Goal: Information Seeking & Learning: Learn about a topic

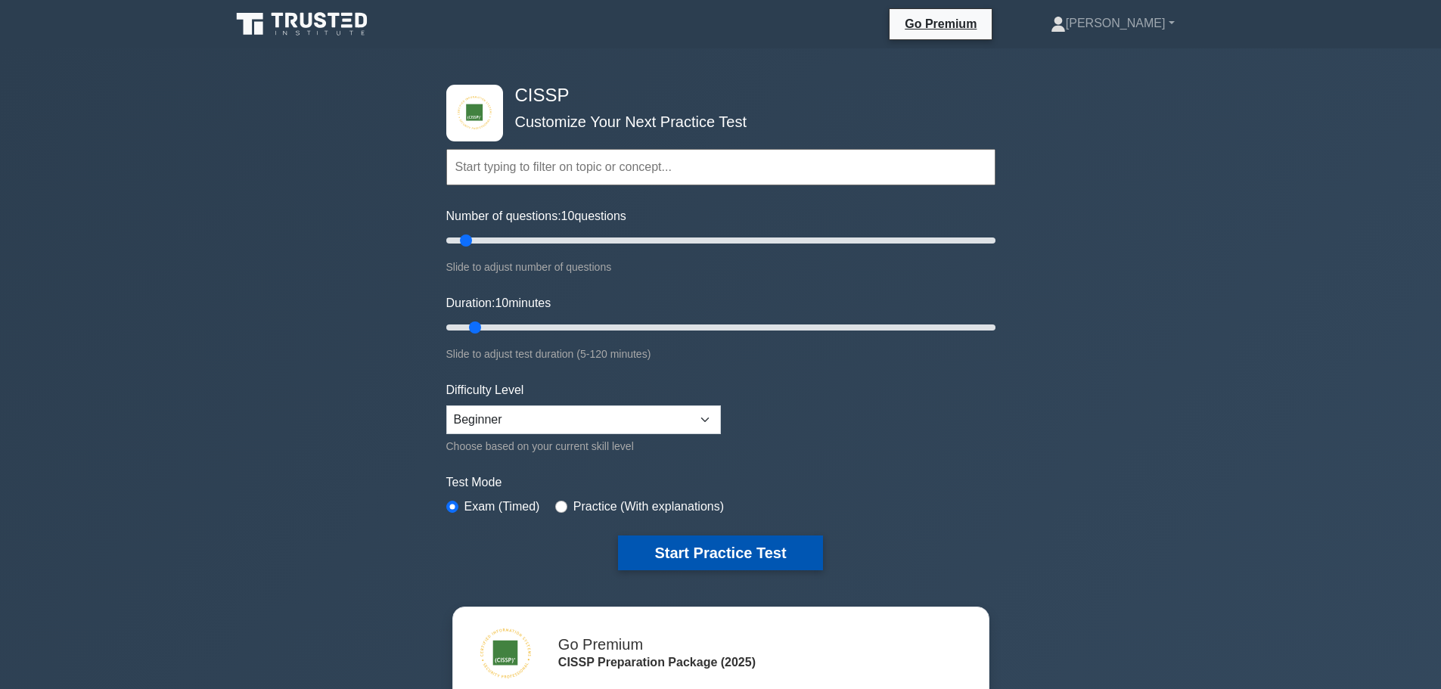
click at [695, 558] on button "Start Practice Test" at bounding box center [720, 552] width 204 height 35
click at [294, 16] on icon at bounding box center [291, 20] width 12 height 15
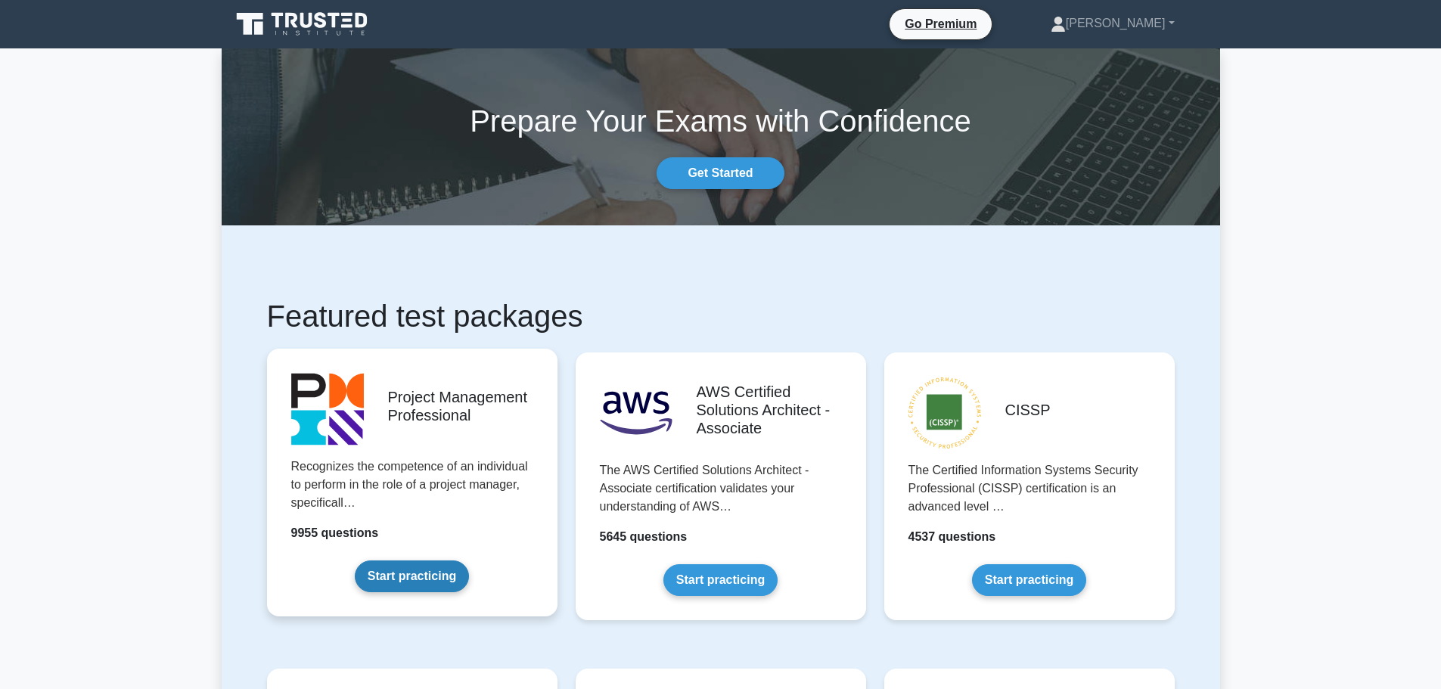
click at [420, 577] on link "Start practicing" at bounding box center [412, 576] width 114 height 32
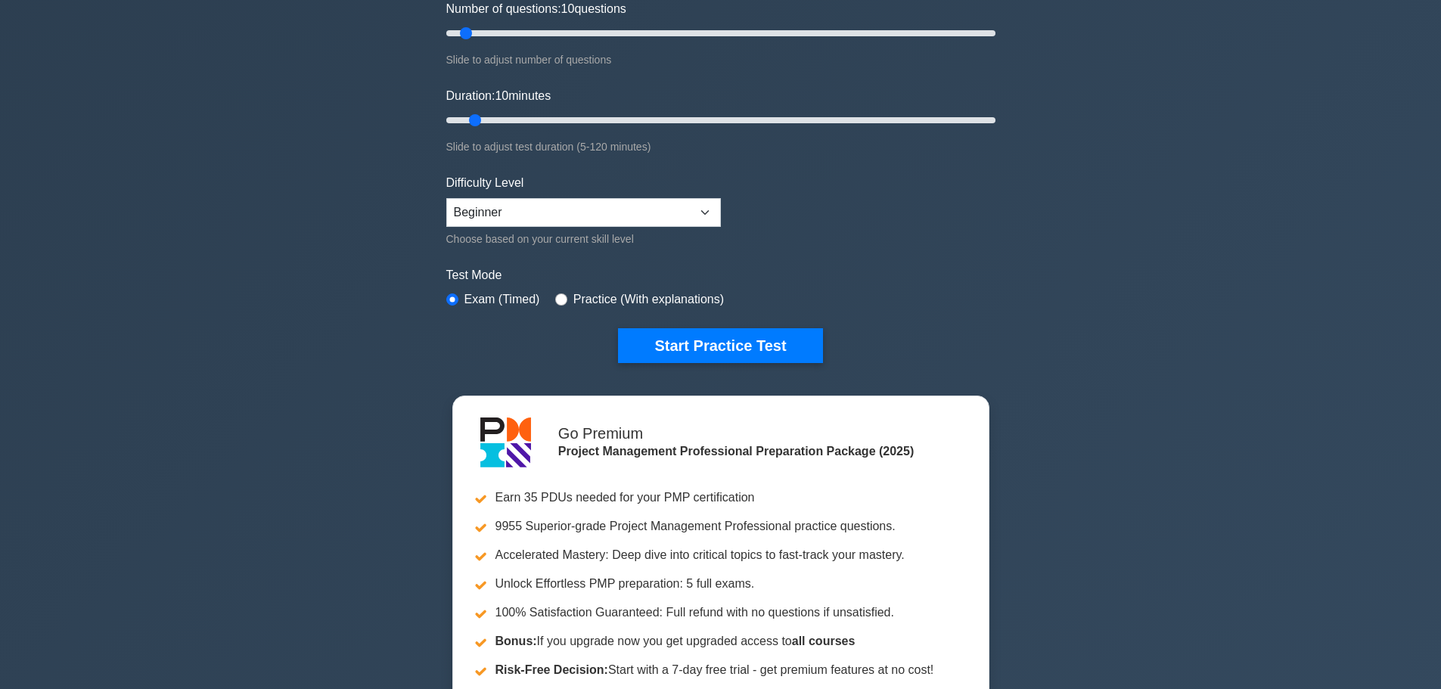
scroll to position [605, 0]
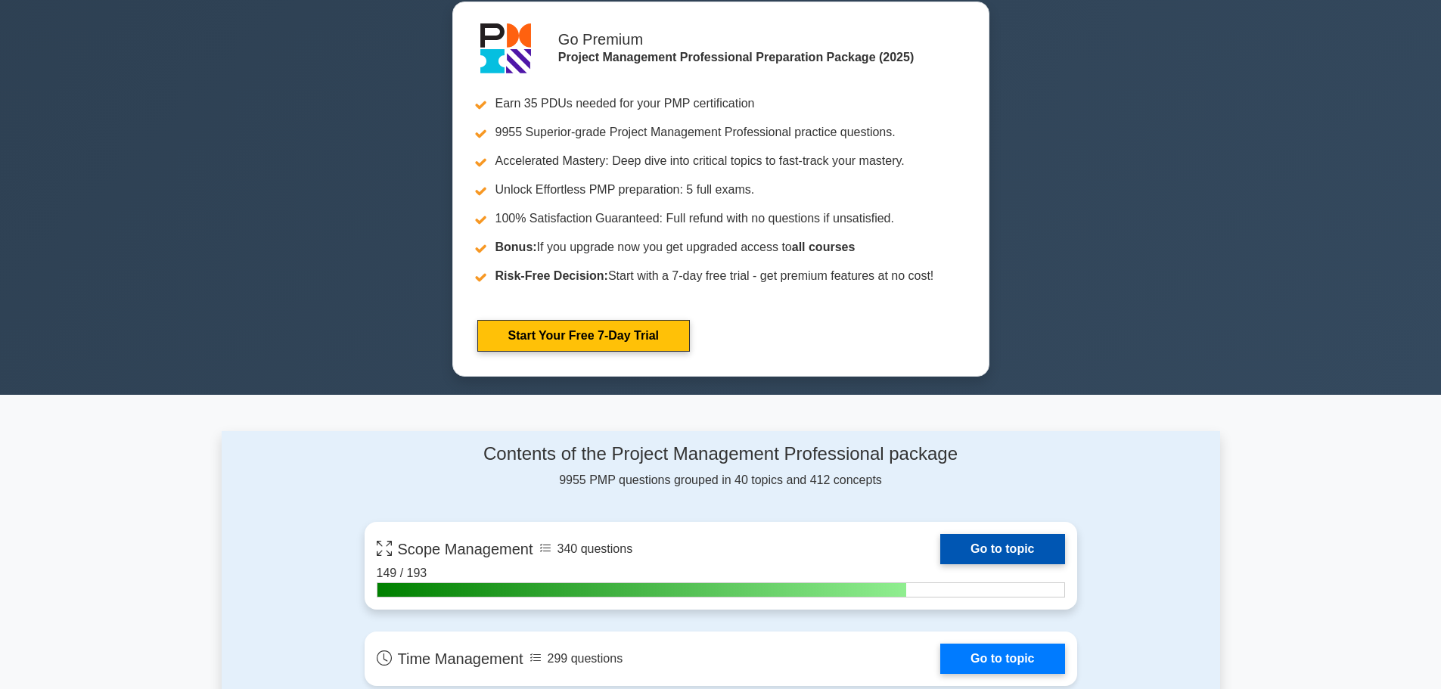
click at [1005, 546] on link "Go to topic" at bounding box center [1002, 549] width 124 height 30
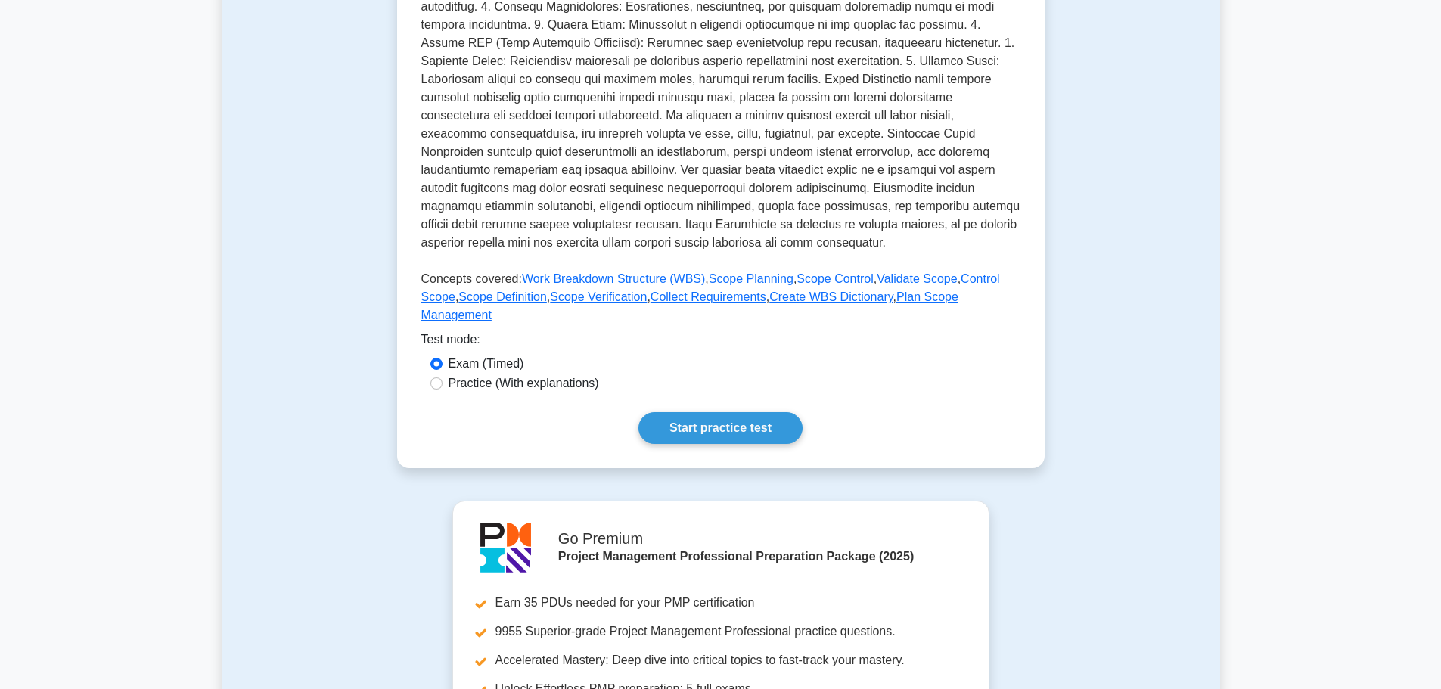
scroll to position [529, 0]
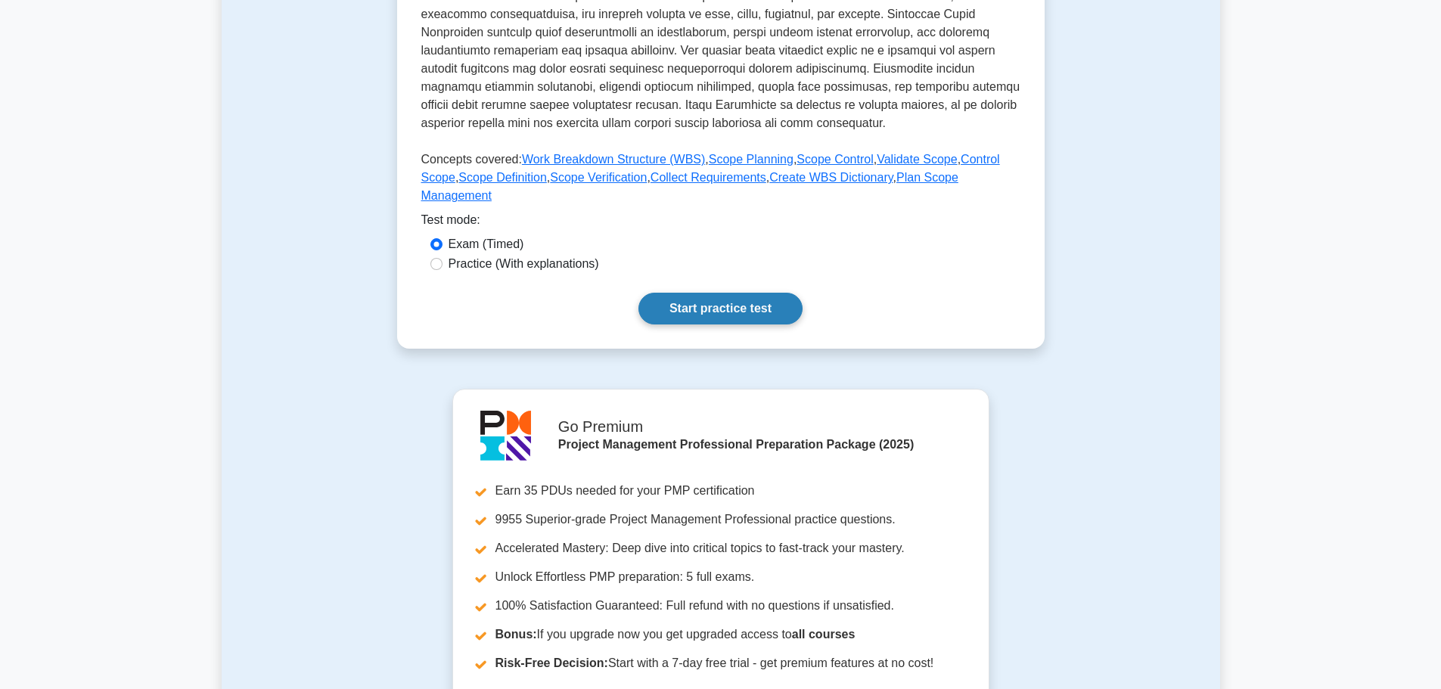
click at [690, 293] on link "Start practice test" at bounding box center [720, 309] width 164 height 32
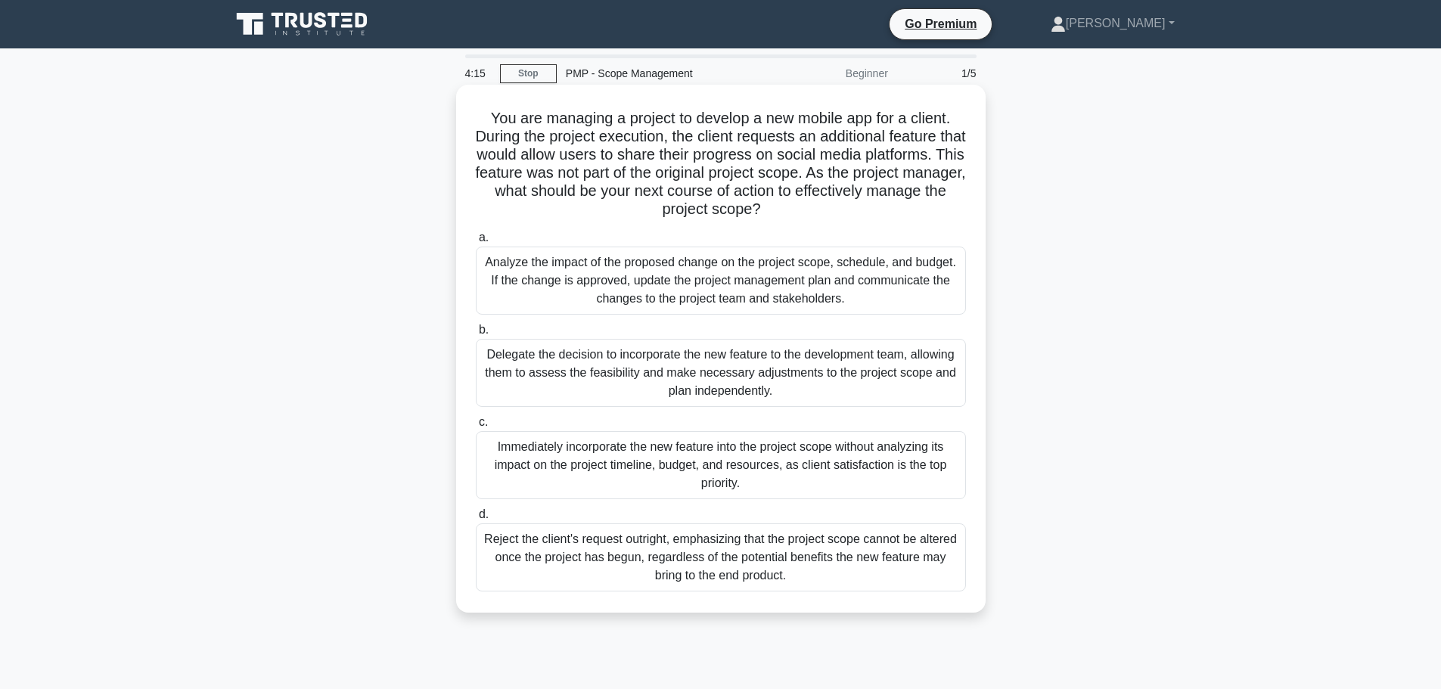
click at [688, 289] on div "Analyze the impact of the proposed change on the project scope, schedule, and b…" at bounding box center [721, 281] width 490 height 68
click at [476, 243] on input "a. Analyze the impact of the proposed change on the project scope, schedule, an…" at bounding box center [476, 238] width 0 height 10
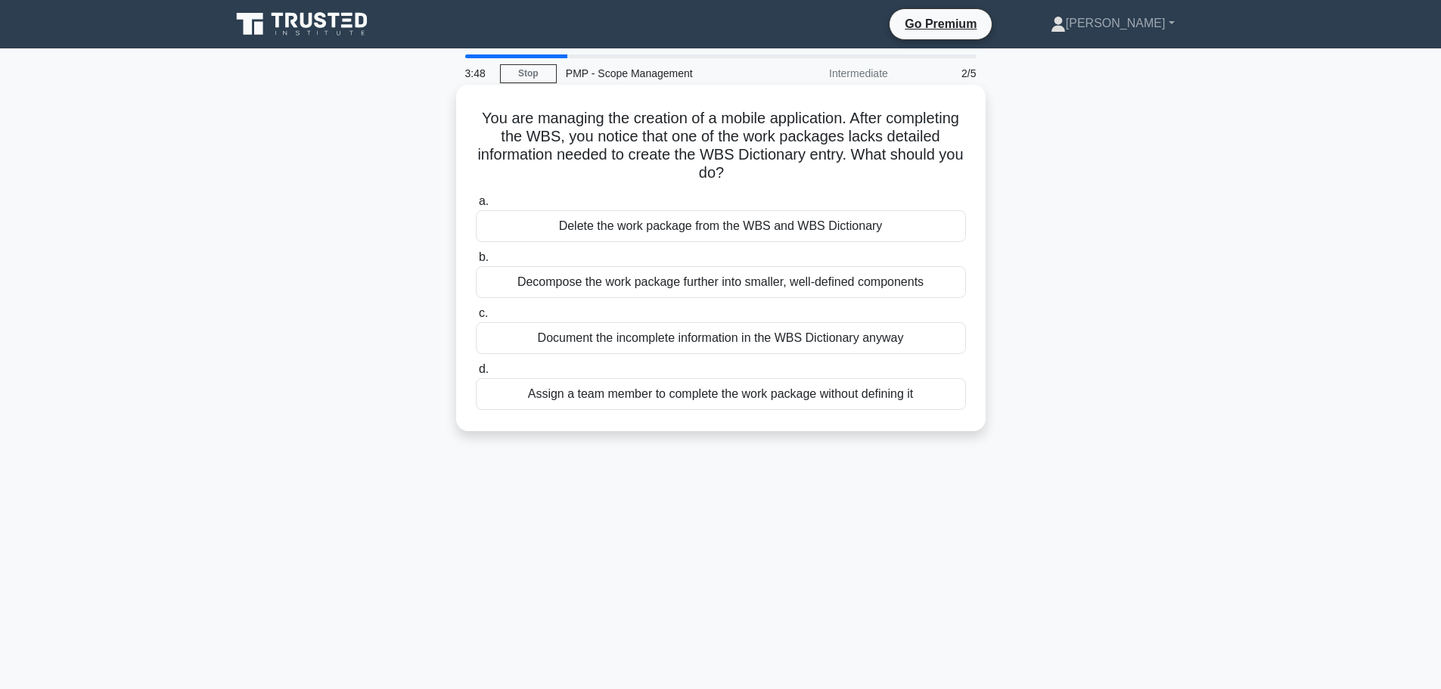
click at [638, 287] on div "Decompose the work package further into smaller, well-defined components" at bounding box center [721, 282] width 490 height 32
click at [476, 262] on input "b. Decompose the work package further into smaller, well-defined components" at bounding box center [476, 258] width 0 height 10
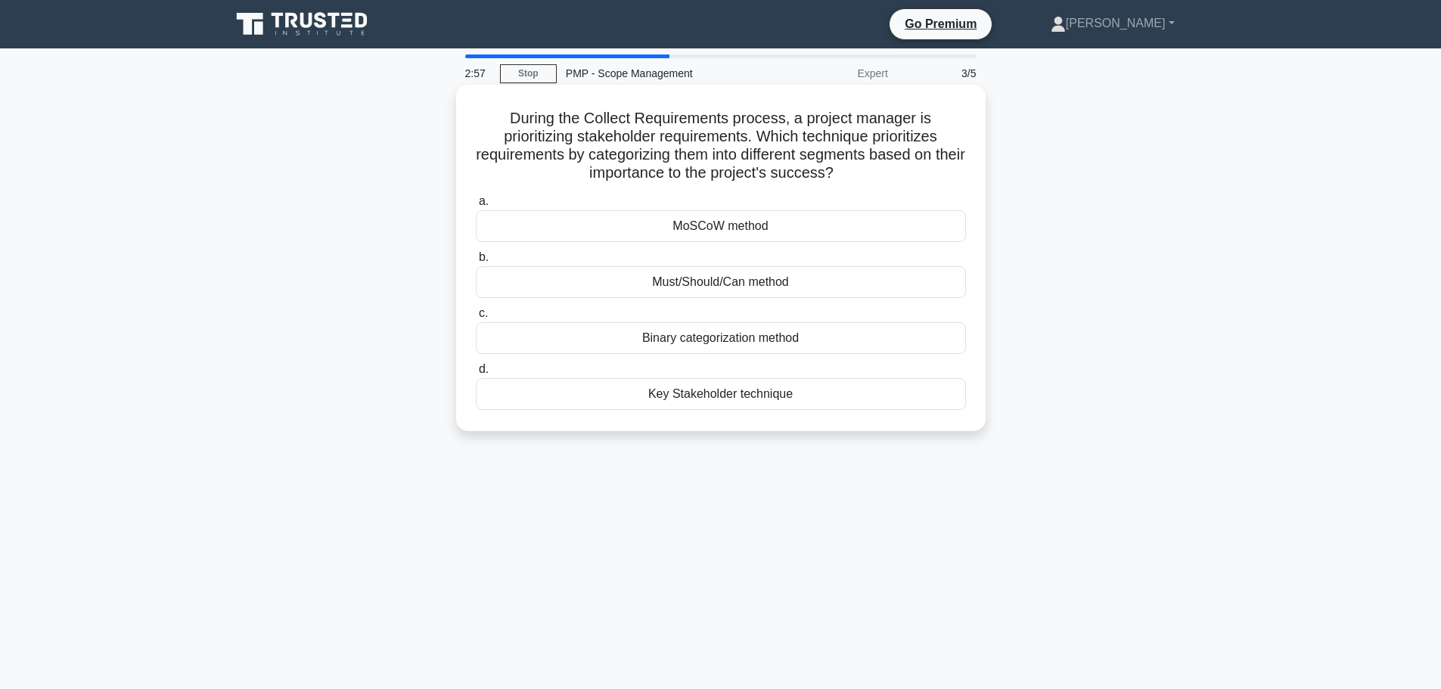
click at [740, 338] on div "Binary categorization method" at bounding box center [721, 338] width 490 height 32
click at [476, 318] on input "c. Binary categorization method" at bounding box center [476, 314] width 0 height 10
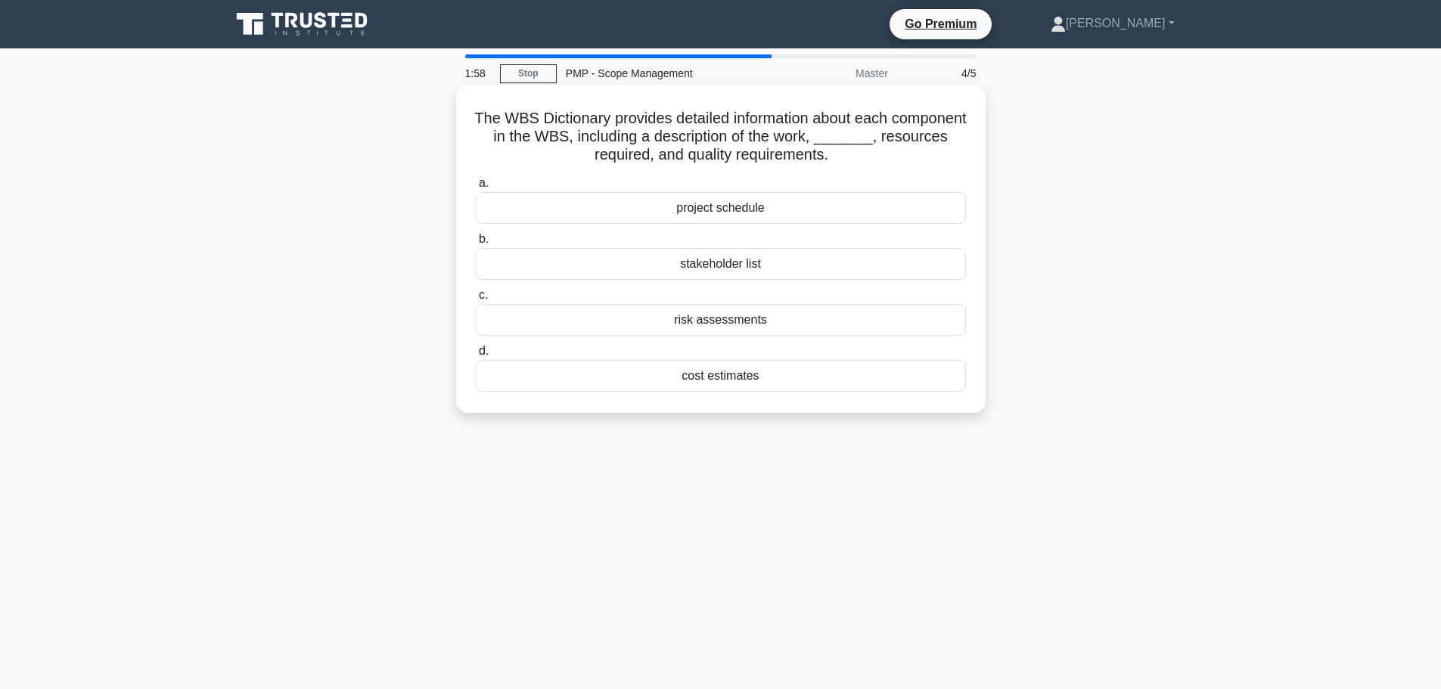
click at [753, 207] on div "project schedule" at bounding box center [721, 208] width 490 height 32
click at [476, 188] on input "a. project schedule" at bounding box center [476, 183] width 0 height 10
click at [716, 379] on div "Plan Scope Management" at bounding box center [721, 376] width 490 height 32
click at [476, 356] on input "d. Plan Scope Management" at bounding box center [476, 351] width 0 height 10
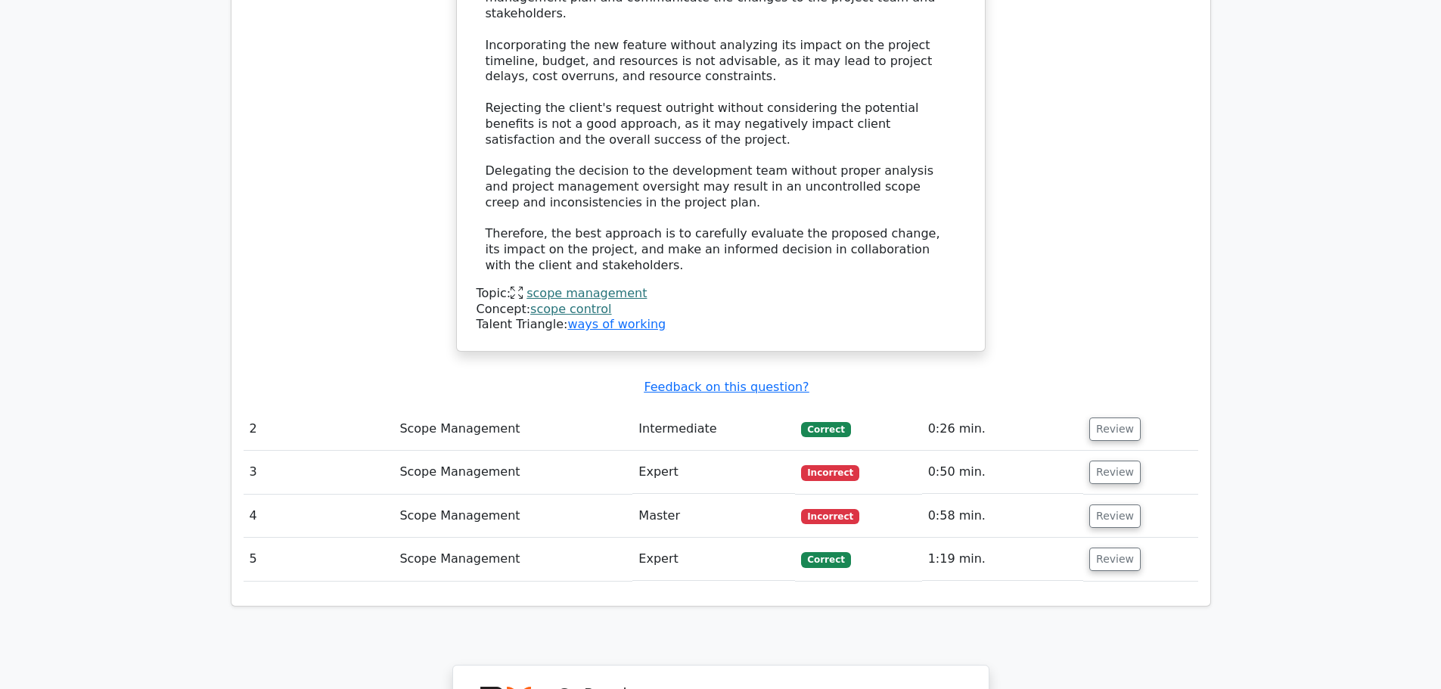
scroll to position [1891, 0]
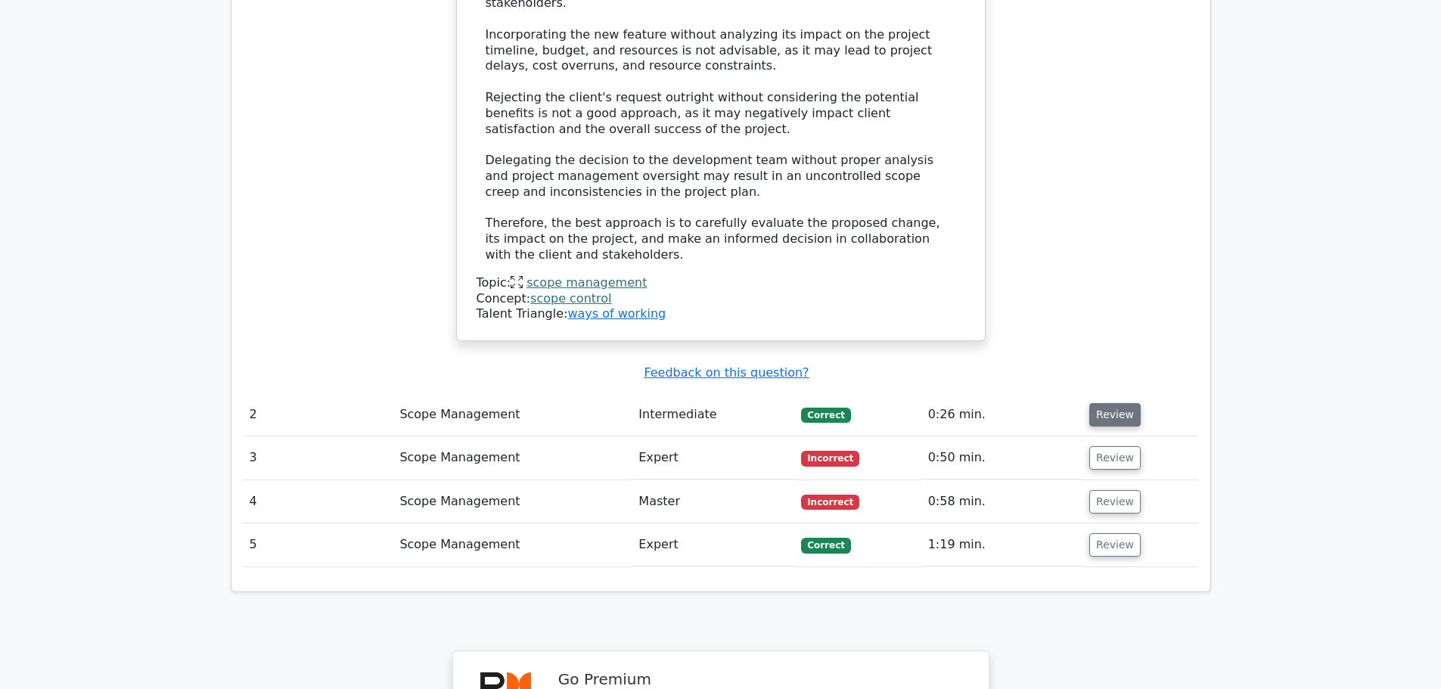
click at [1113, 403] on button "Review" at bounding box center [1114, 414] width 51 height 23
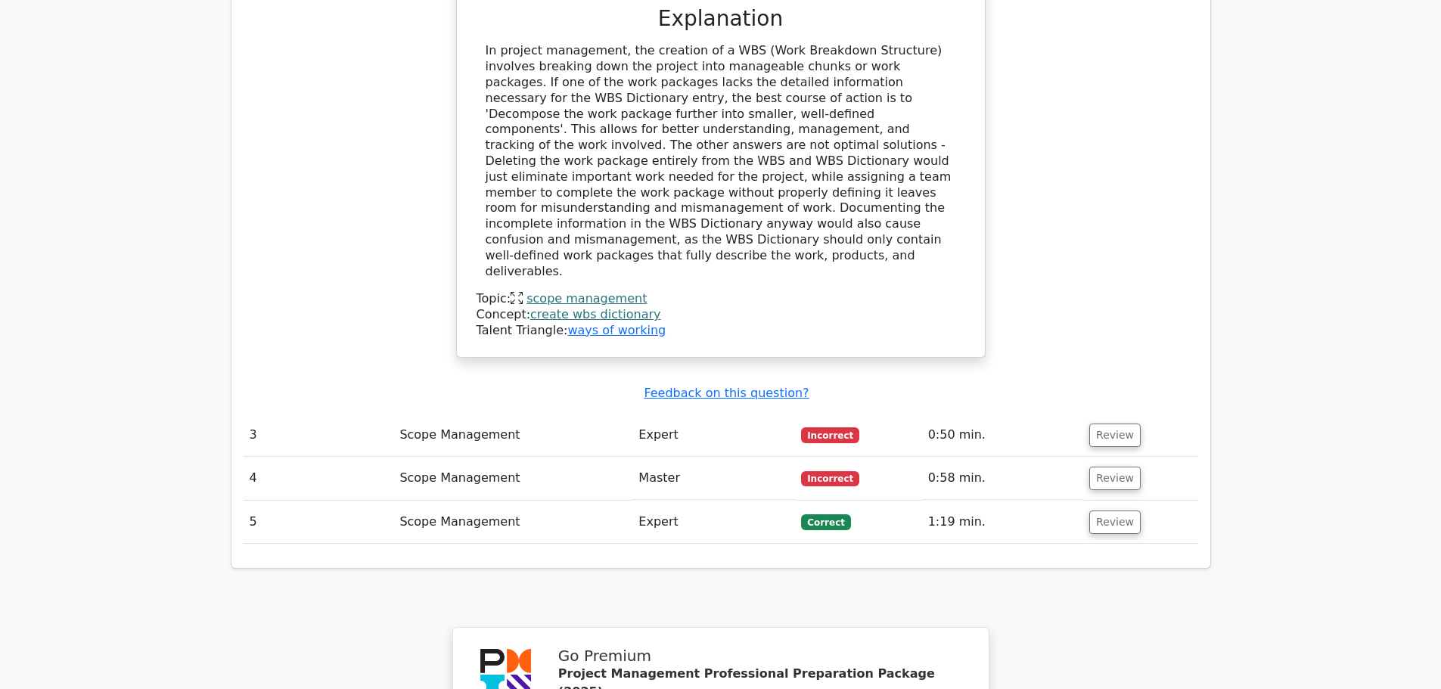
scroll to position [2647, 0]
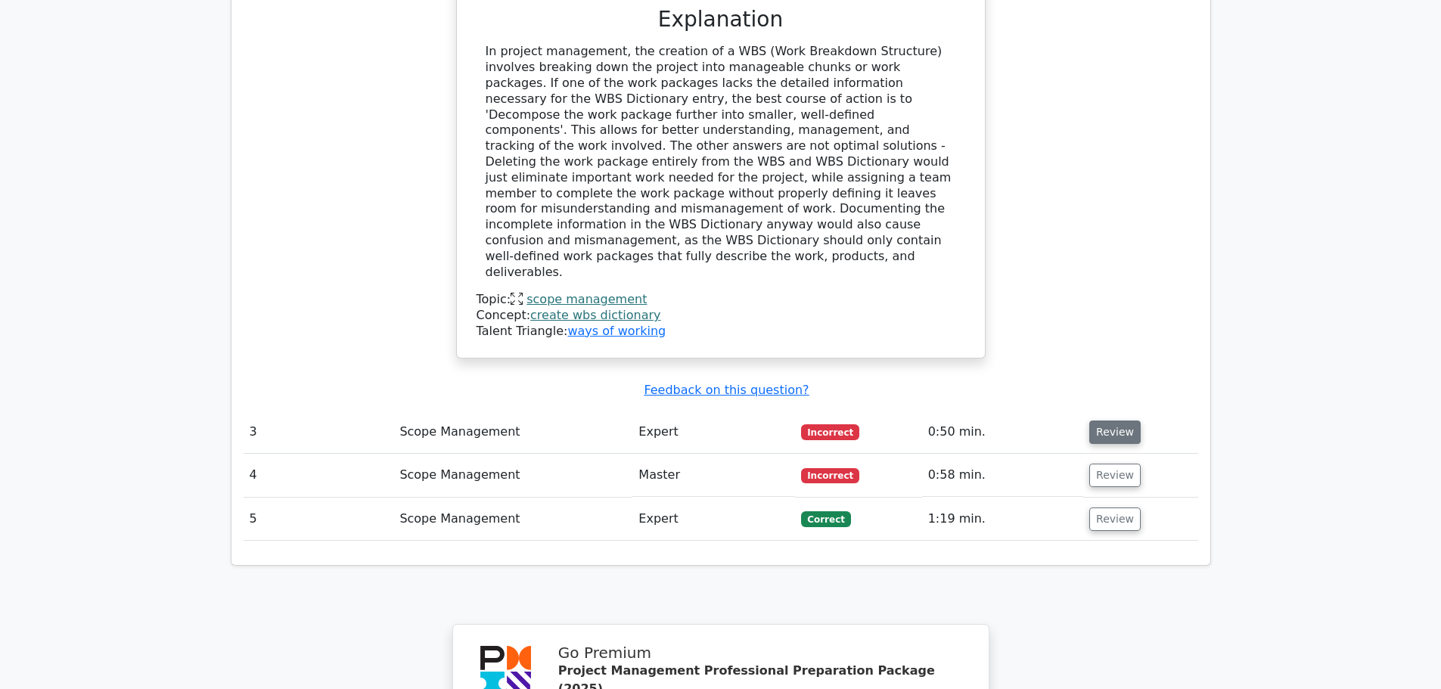
click at [1111, 421] on button "Review" at bounding box center [1114, 432] width 51 height 23
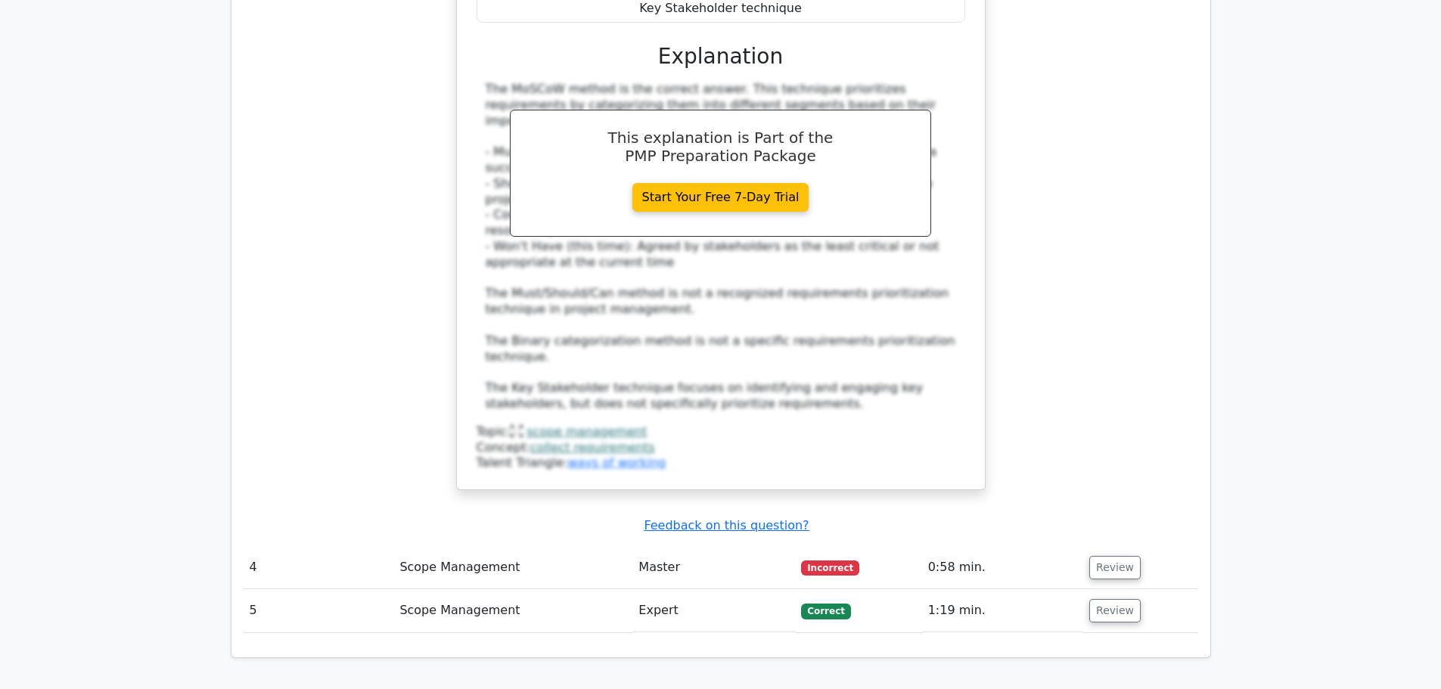
scroll to position [3404, 0]
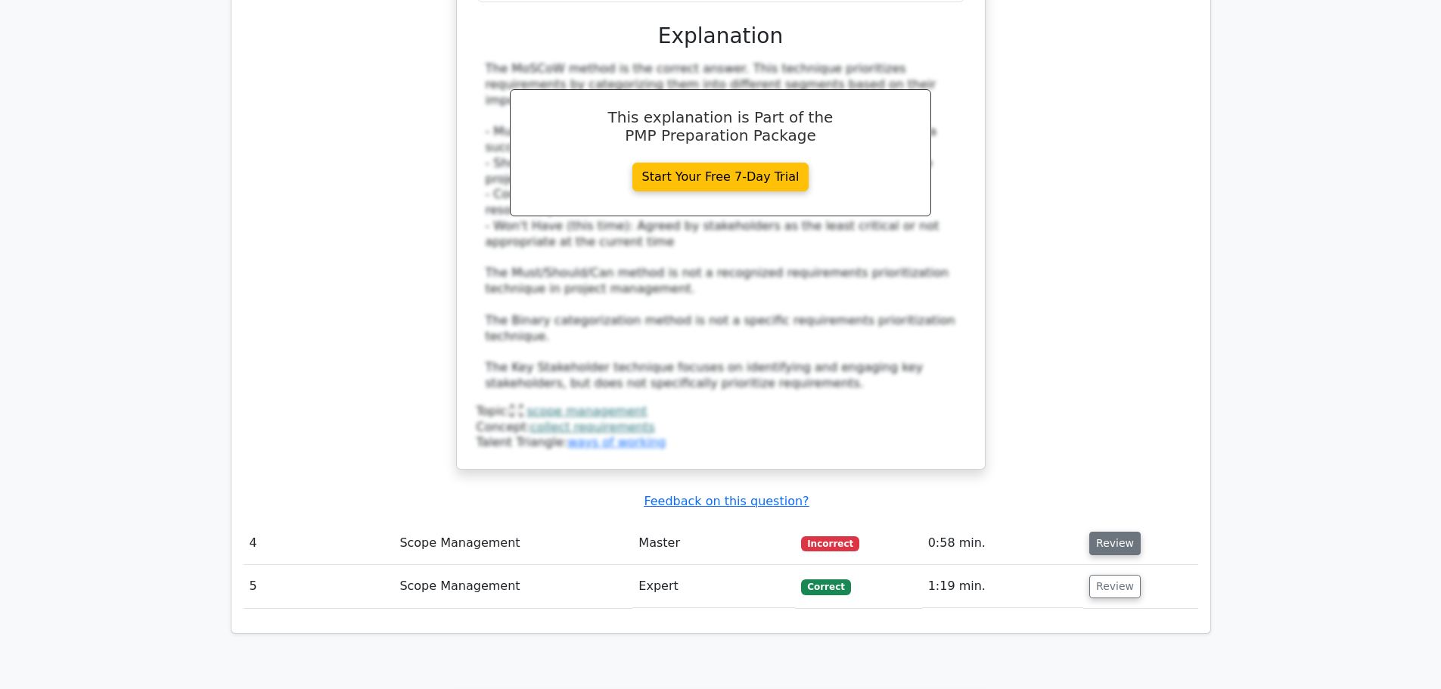
click at [1109, 532] on button "Review" at bounding box center [1114, 543] width 51 height 23
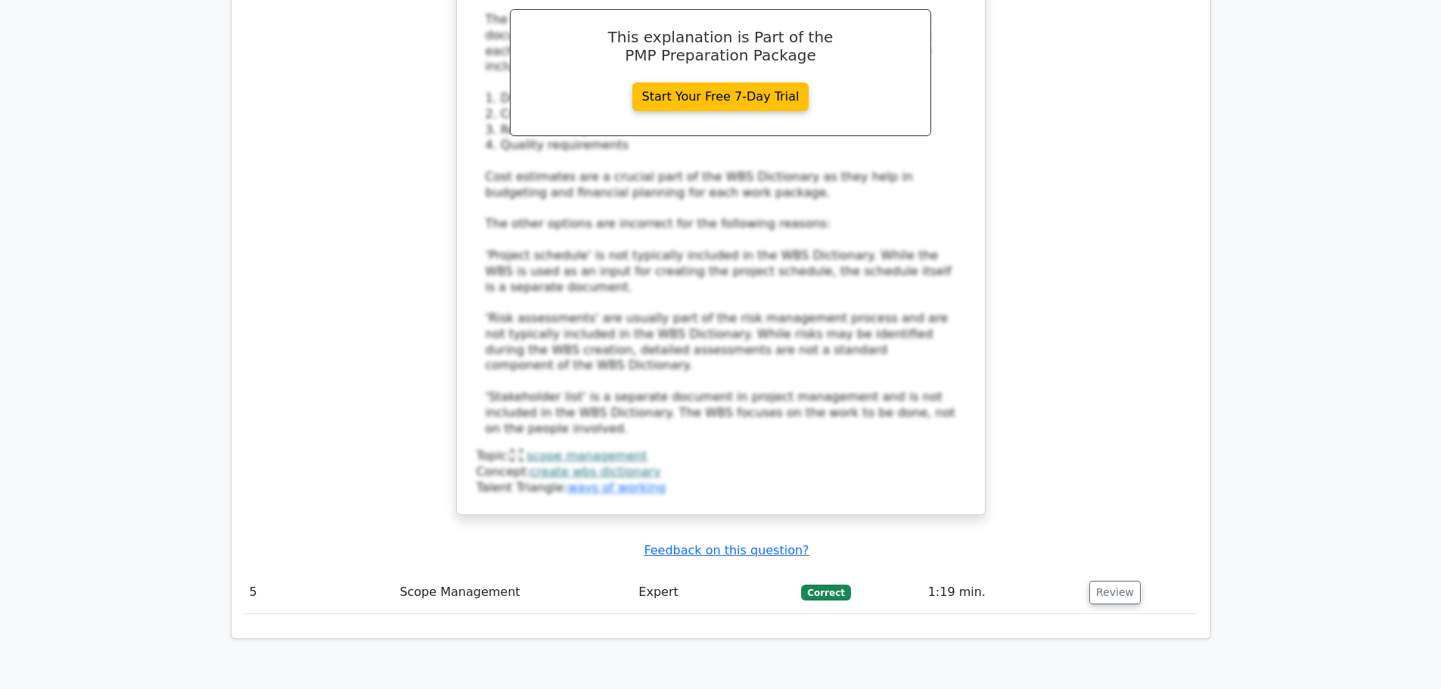
scroll to position [4387, 0]
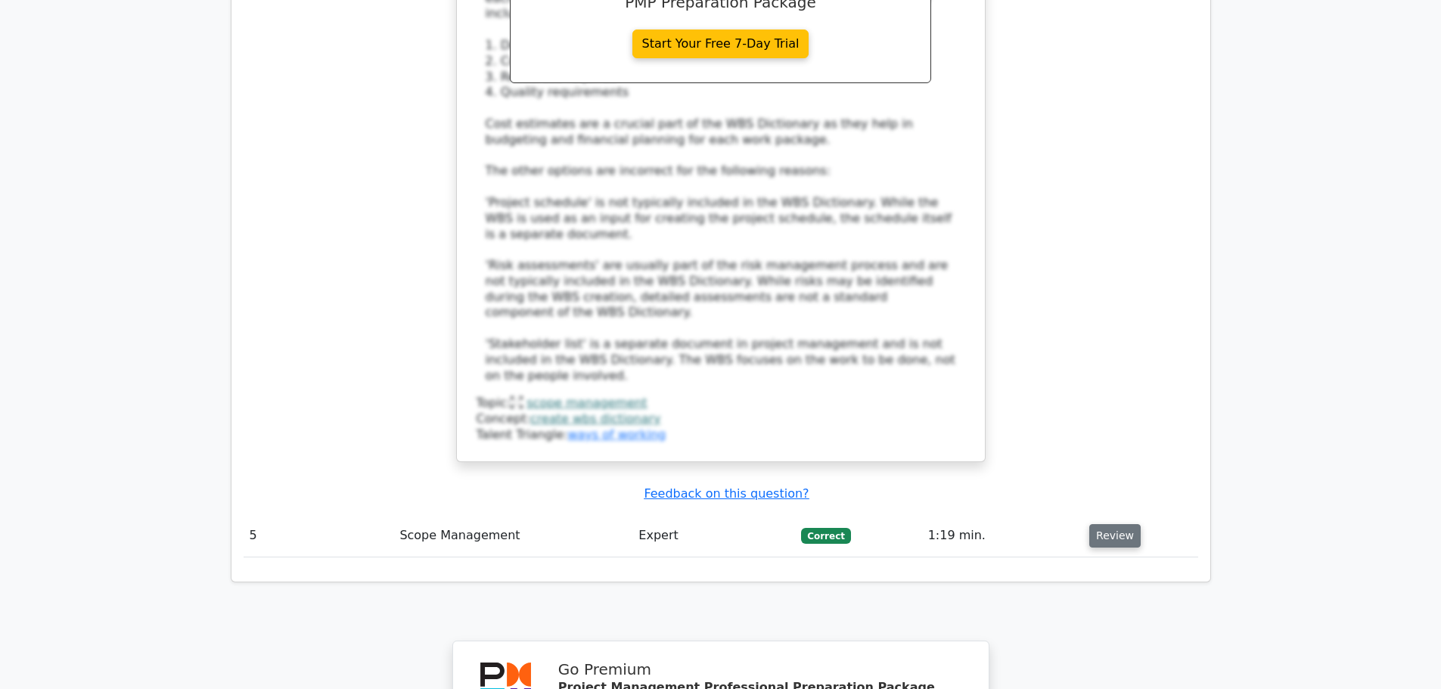
click at [1108, 524] on button "Review" at bounding box center [1114, 535] width 51 height 23
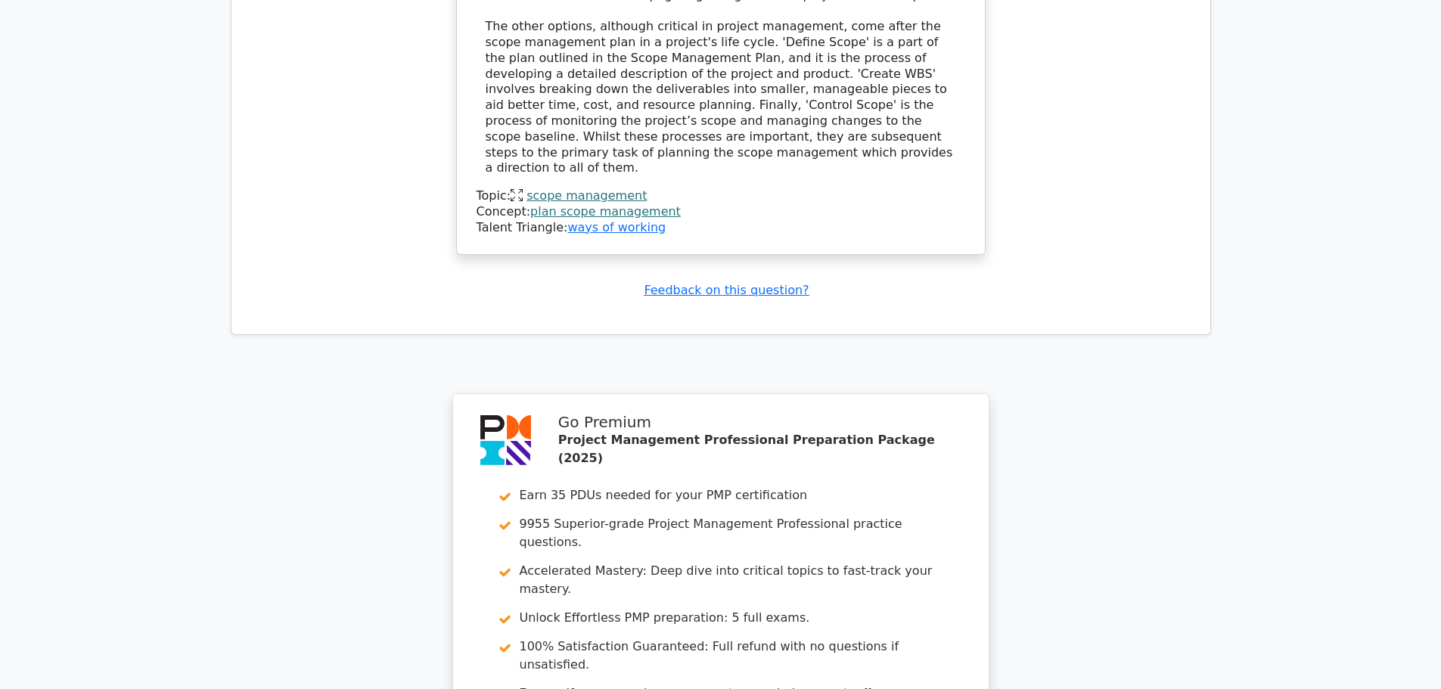
scroll to position [5521, 0]
